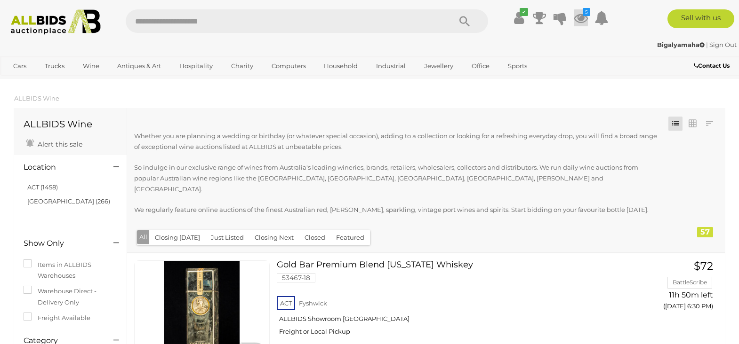
click at [579, 16] on icon at bounding box center [580, 17] width 14 height 17
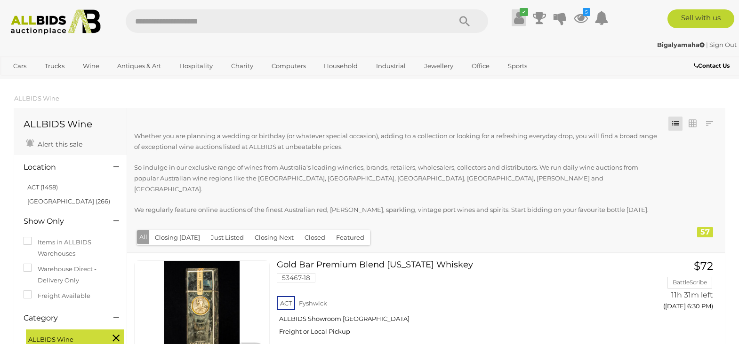
click at [519, 19] on icon at bounding box center [519, 17] width 10 height 17
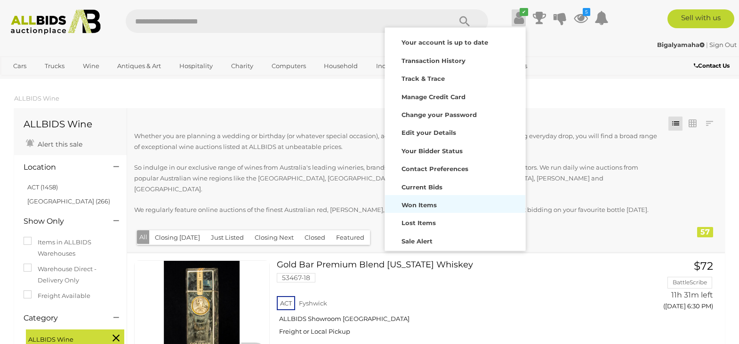
click at [418, 206] on strong "Won Items" at bounding box center [418, 205] width 35 height 8
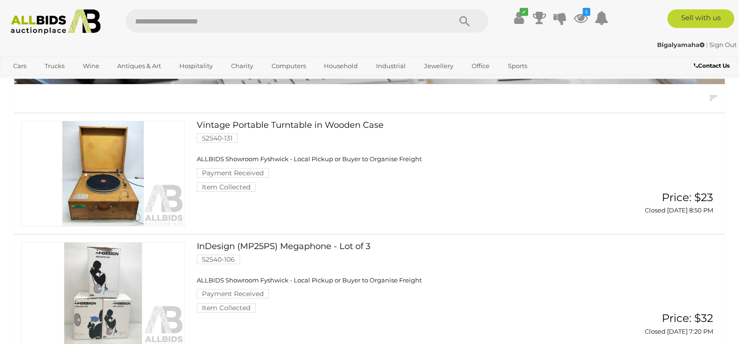
scroll to position [89, 0]
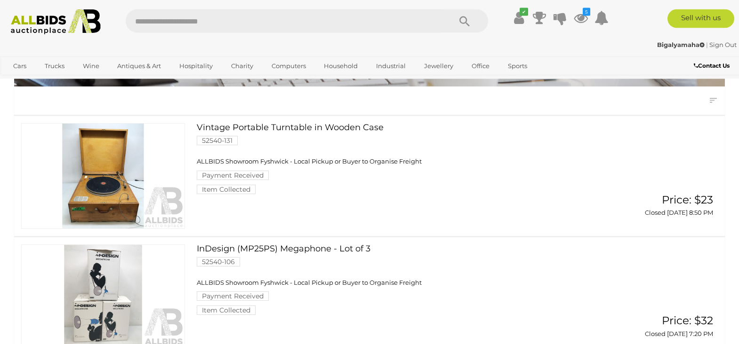
click at [300, 127] on link "Vintage Portable Turntable in Wooden Case 52540-131 ALLBIDS Showroom Fyshwick -…" at bounding box center [402, 158] width 396 height 71
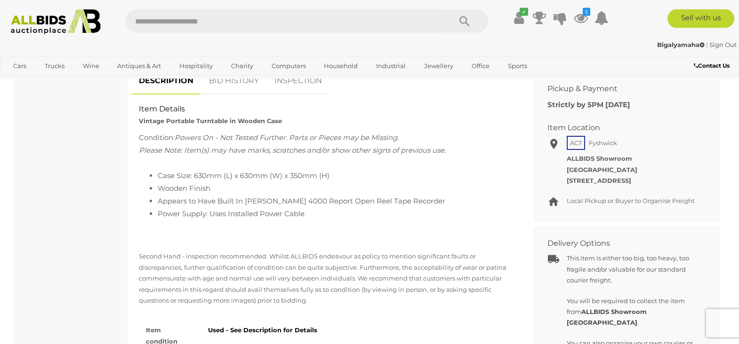
scroll to position [537, 0]
drag, startPoint x: 139, startPoint y: 108, endPoint x: 313, endPoint y: 219, distance: 206.5
click at [313, 104] on div "Item Details Vintage Portable Turntable in Wooden Case Condition: Powers On - N…" at bounding box center [325, 104] width 387 height 0
copy div "Item Details Vintage Portable Turntable in Wooden Case Condition: Powers On - N…"
